Goal: Navigation & Orientation: Find specific page/section

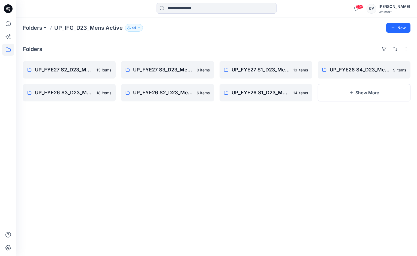
click at [47, 28] on button at bounding box center [44, 28] width 5 height 8
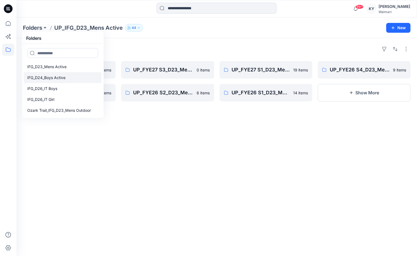
click at [57, 79] on p "IFG_D24_Boys Active" at bounding box center [46, 78] width 38 height 7
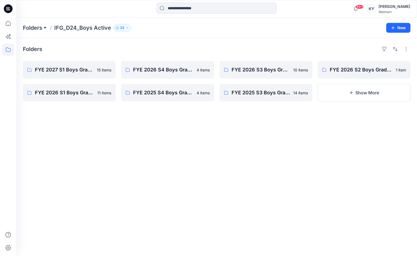
click at [43, 29] on button at bounding box center [44, 28] width 5 height 8
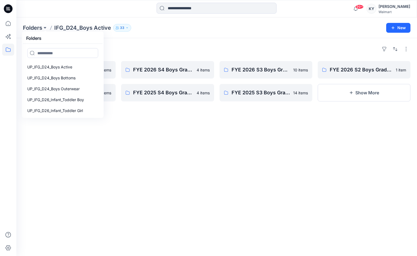
scroll to position [57, 0]
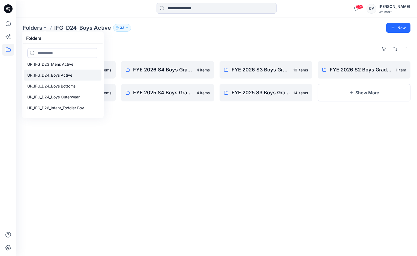
click at [57, 76] on p "UP_IFG_D24_Boys Active" at bounding box center [49, 75] width 45 height 7
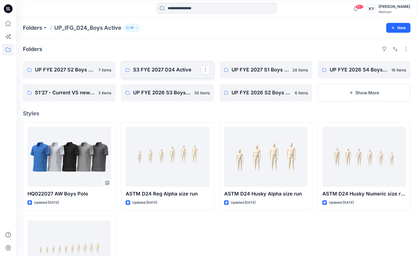
click at [165, 71] on p "S3 FYE 2027 D24 Active" at bounding box center [167, 70] width 68 height 8
